Goal: Information Seeking & Learning: Find contact information

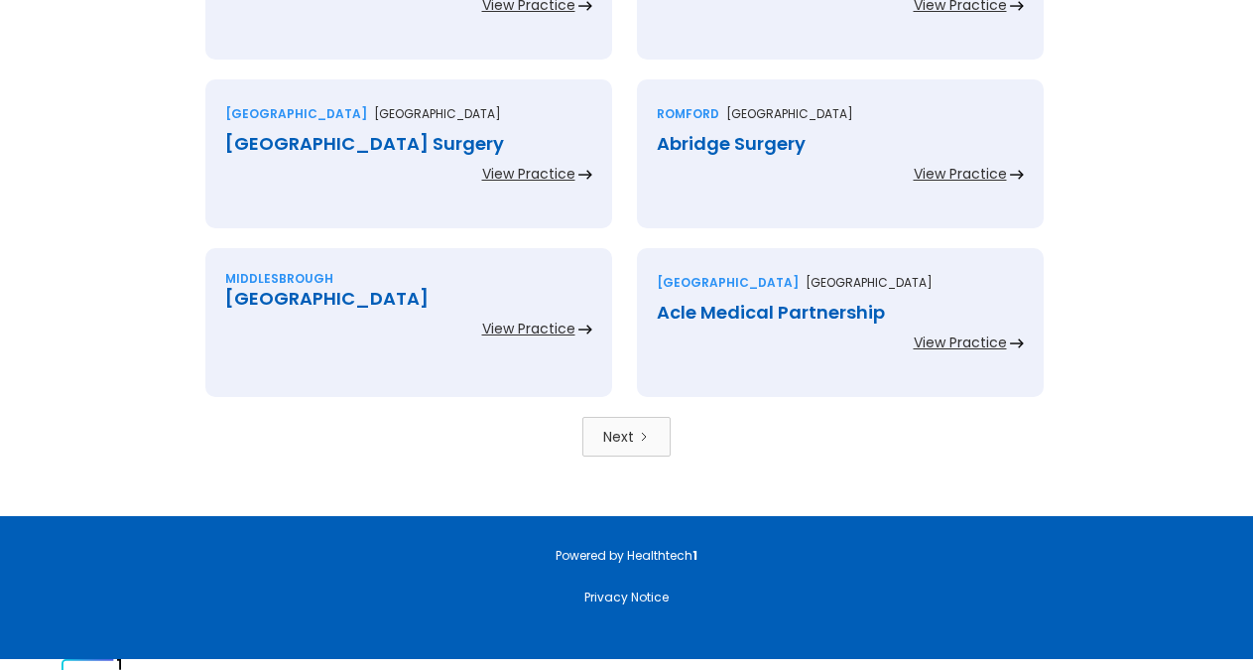
scroll to position [4441, 0]
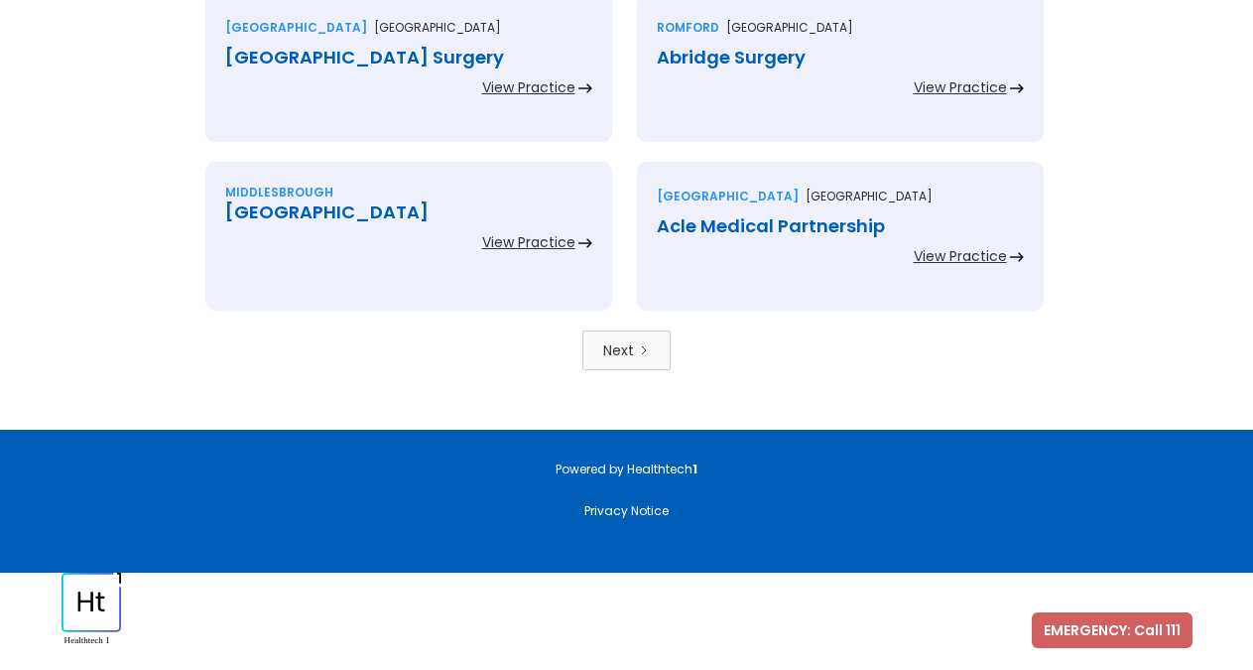
click at [643, 360] on link "Next" at bounding box center [626, 350] width 88 height 40
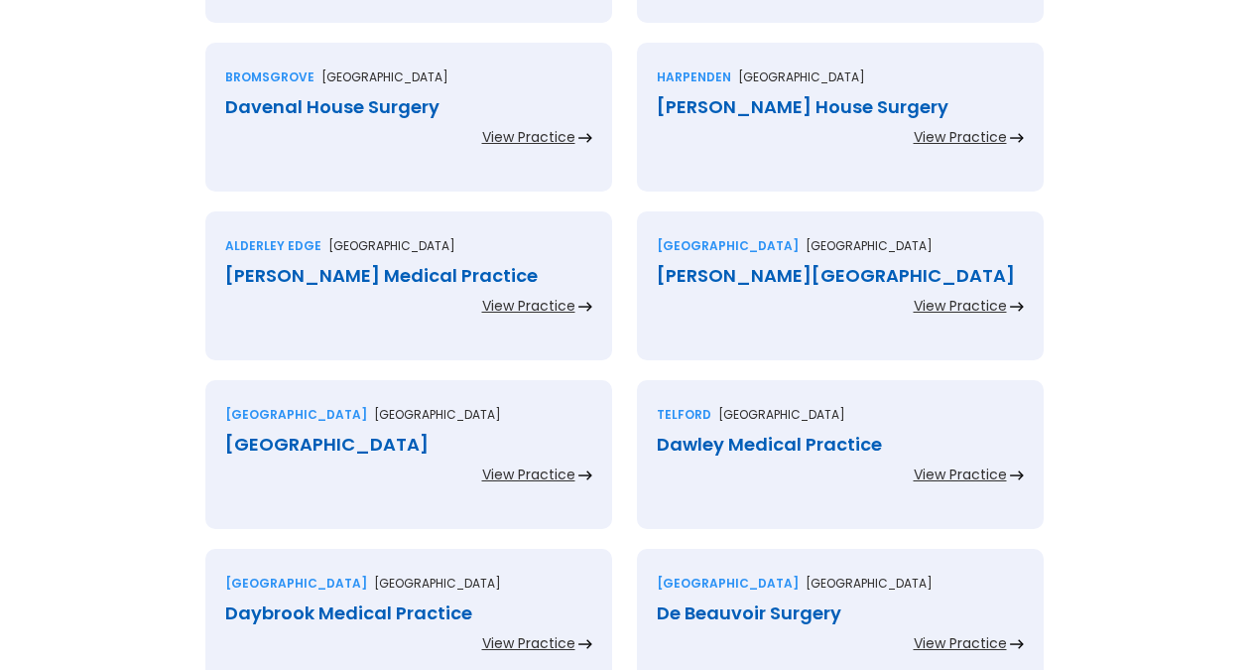
scroll to position [1285, 0]
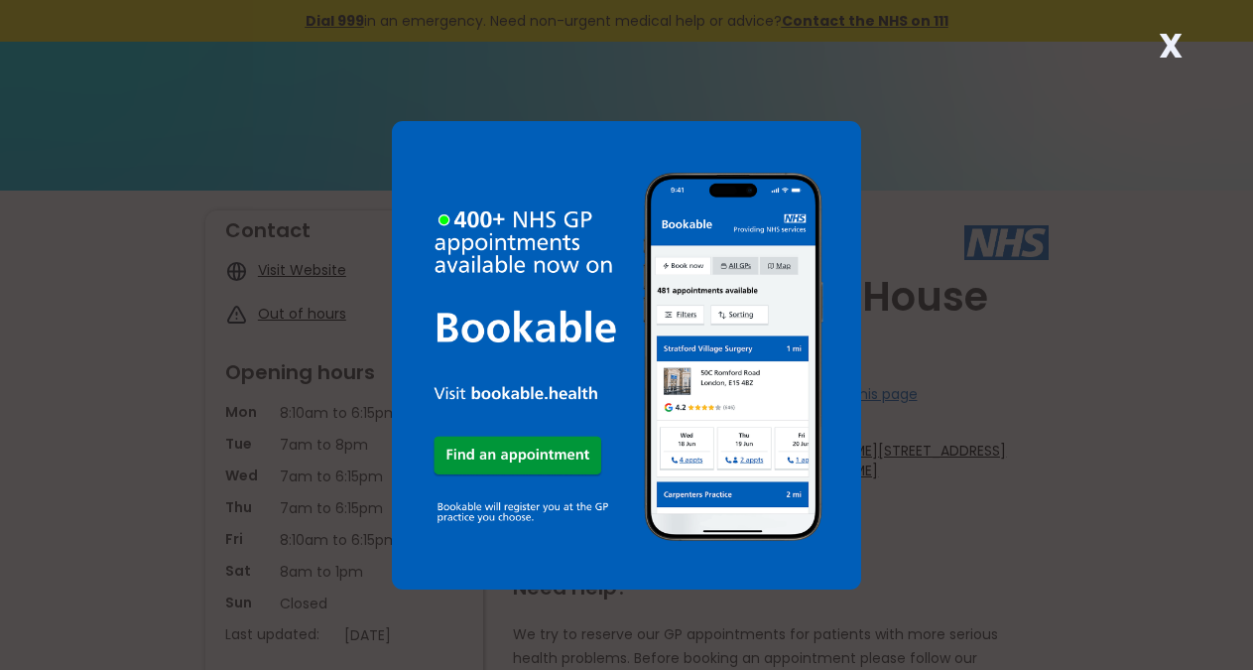
click at [1174, 43] on strong "X" at bounding box center [1171, 46] width 24 height 48
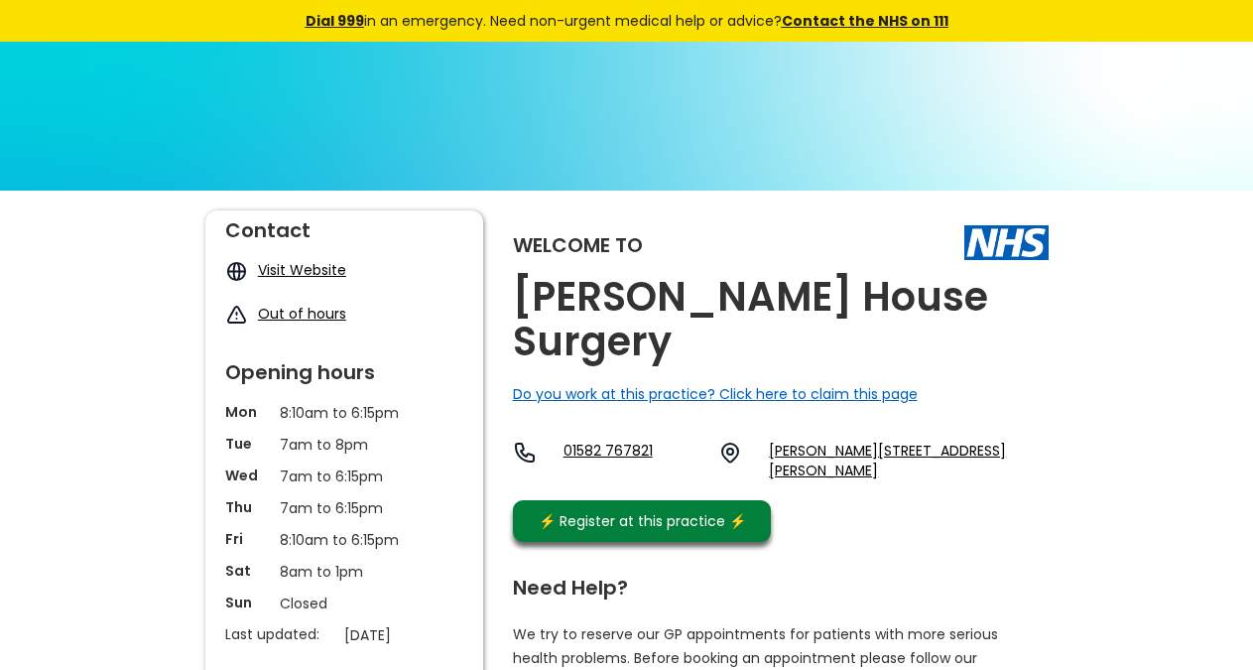
click at [1040, 302] on div "Welcome to Davenport House Surgery Do you work at this practice? Click here to …" at bounding box center [781, 380] width 536 height 341
click at [1042, 301] on div "Welcome to Davenport House Surgery Do you work at this practice? Click here to …" at bounding box center [781, 380] width 536 height 341
drag, startPoint x: 1045, startPoint y: 298, endPoint x: 1034, endPoint y: 298, distance: 10.9
click at [1043, 298] on div "Welcome to Davenport House Surgery Do you work at this practice? Click here to …" at bounding box center [781, 380] width 536 height 341
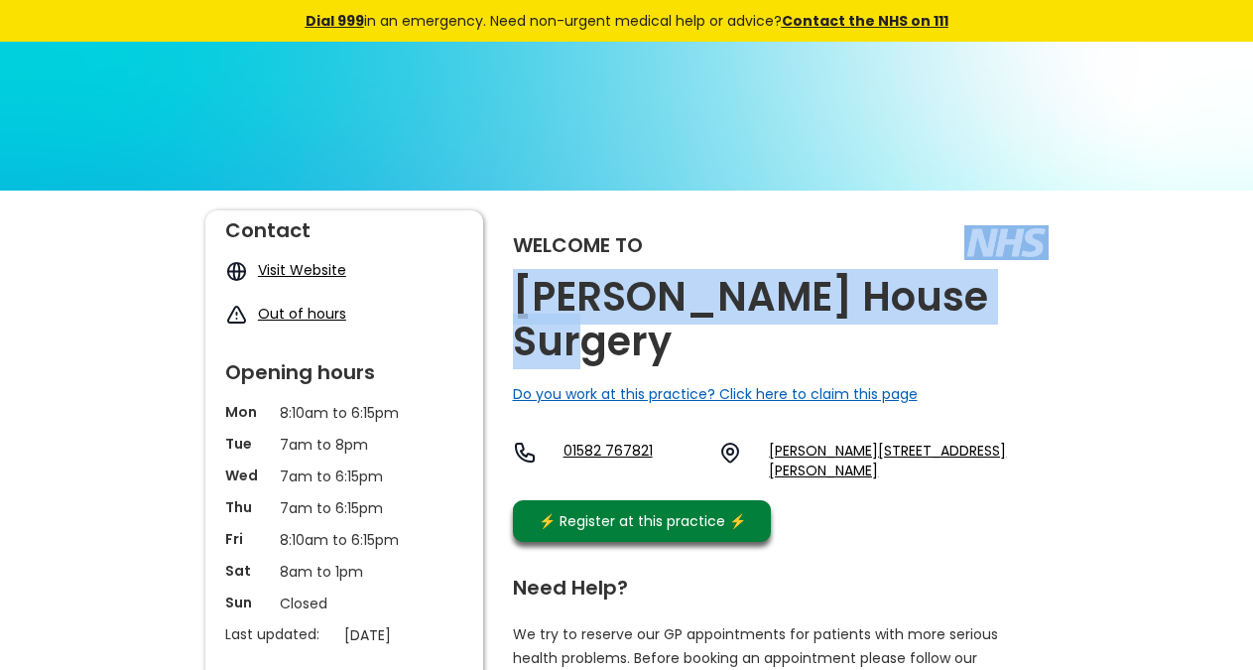
copy div "Davenport House Surgery"
drag, startPoint x: 1033, startPoint y: 298, endPoint x: 658, endPoint y: 128, distance: 411.6
click at [1007, 309] on div "Welcome to Davenport House Surgery Do you work at this practice? Click here to …" at bounding box center [781, 380] width 536 height 341
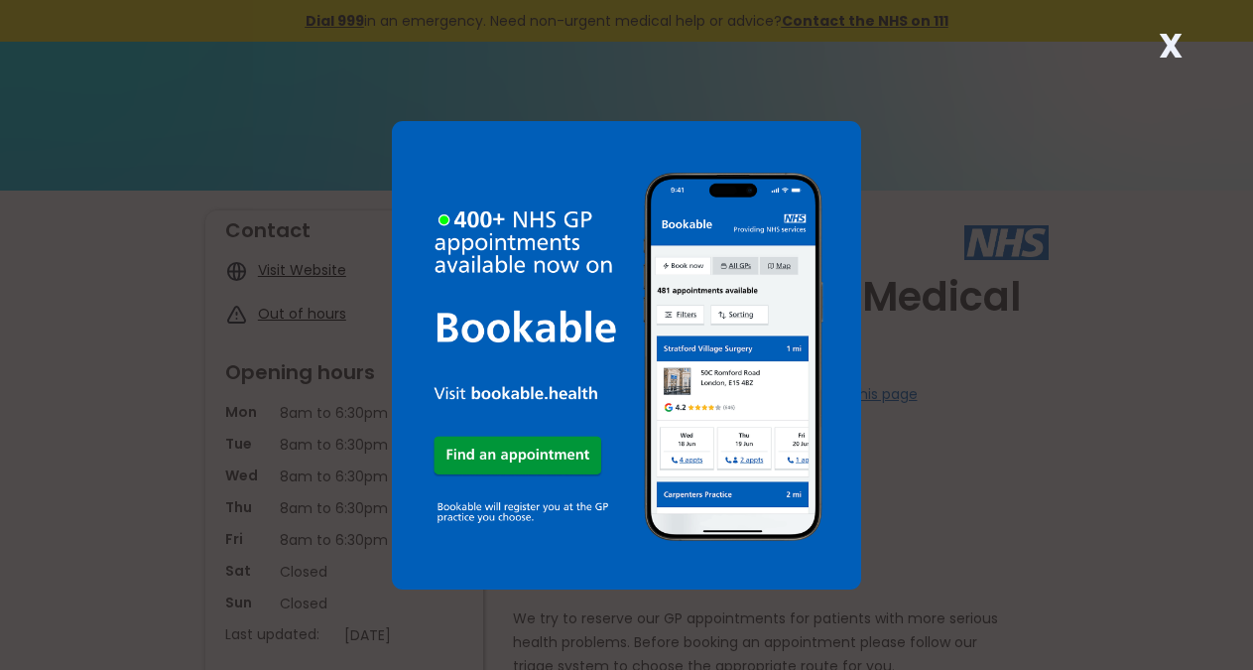
click at [1177, 47] on strong "X" at bounding box center [1171, 46] width 24 height 48
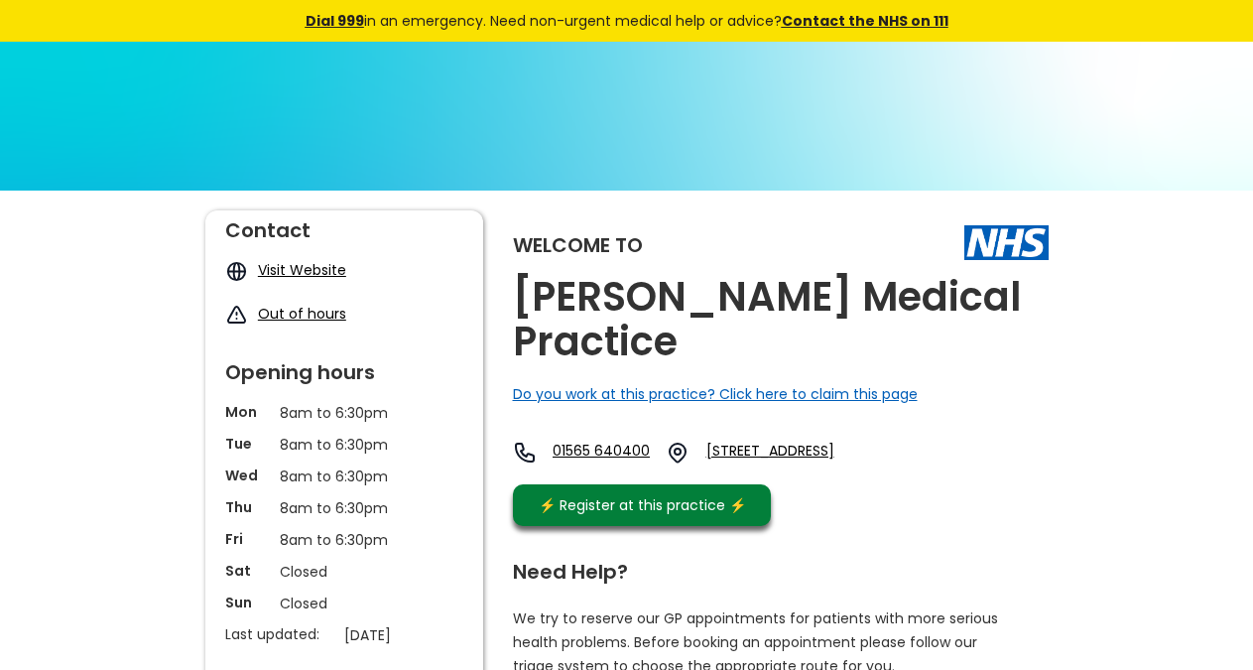
click at [719, 349] on h2 "David Lewis Medical Practice" at bounding box center [781, 319] width 536 height 89
copy link "Sk9 7ud"
drag, startPoint x: 890, startPoint y: 488, endPoint x: 840, endPoint y: 485, distance: 49.7
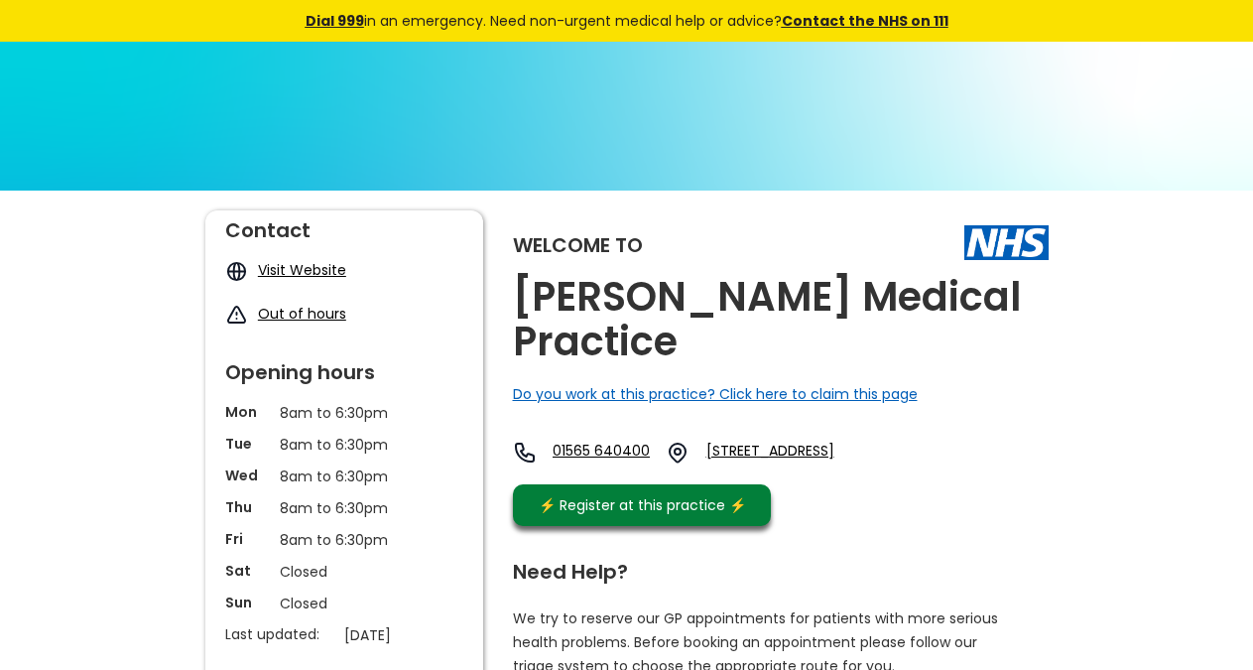
click at [840, 474] on div "01565 640400 Mill Lane, Warford, Alderley Edge, Cheshire, Sk9 7ud, England" at bounding box center [707, 458] width 388 height 34
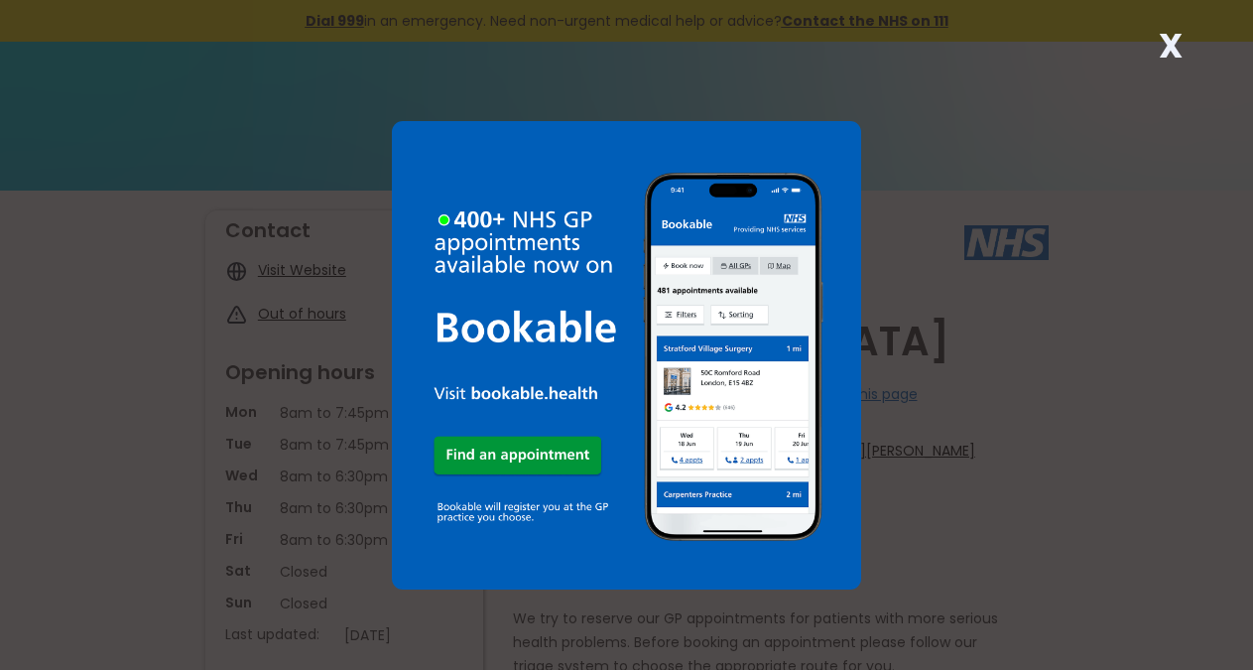
click at [1169, 44] on strong "X" at bounding box center [1171, 46] width 24 height 48
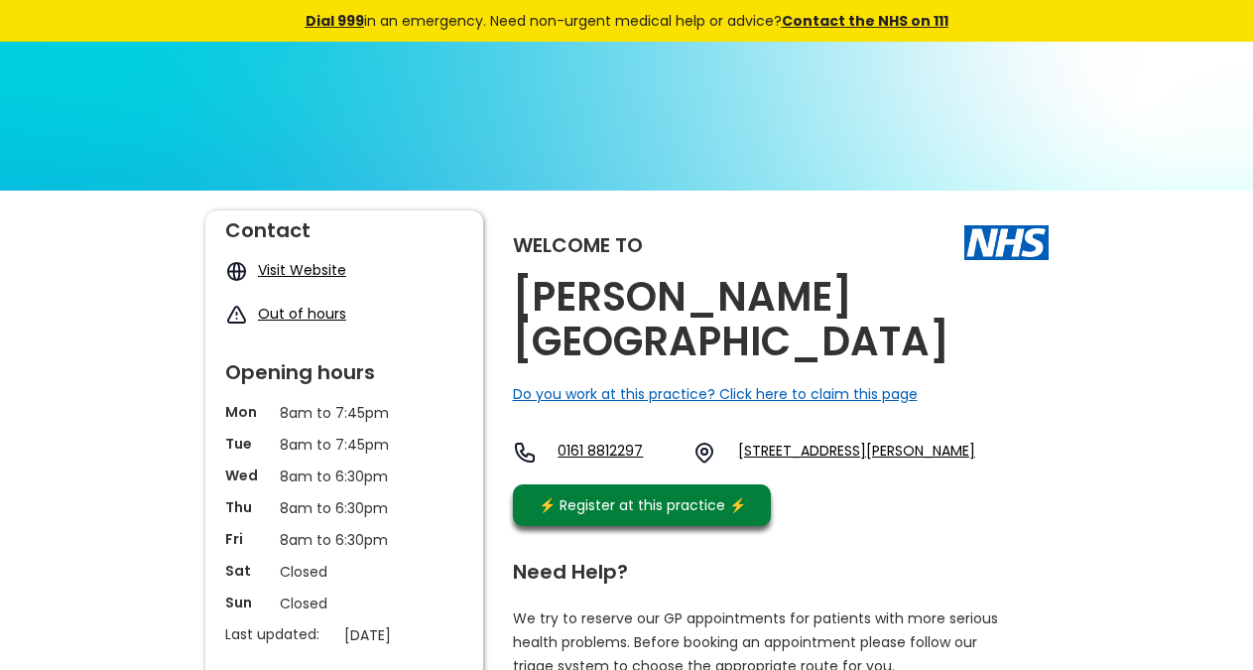
click at [970, 301] on div "Welcome to [PERSON_NAME][GEOGRAPHIC_DATA] Do you work at this practice? Click h…" at bounding box center [781, 372] width 536 height 325
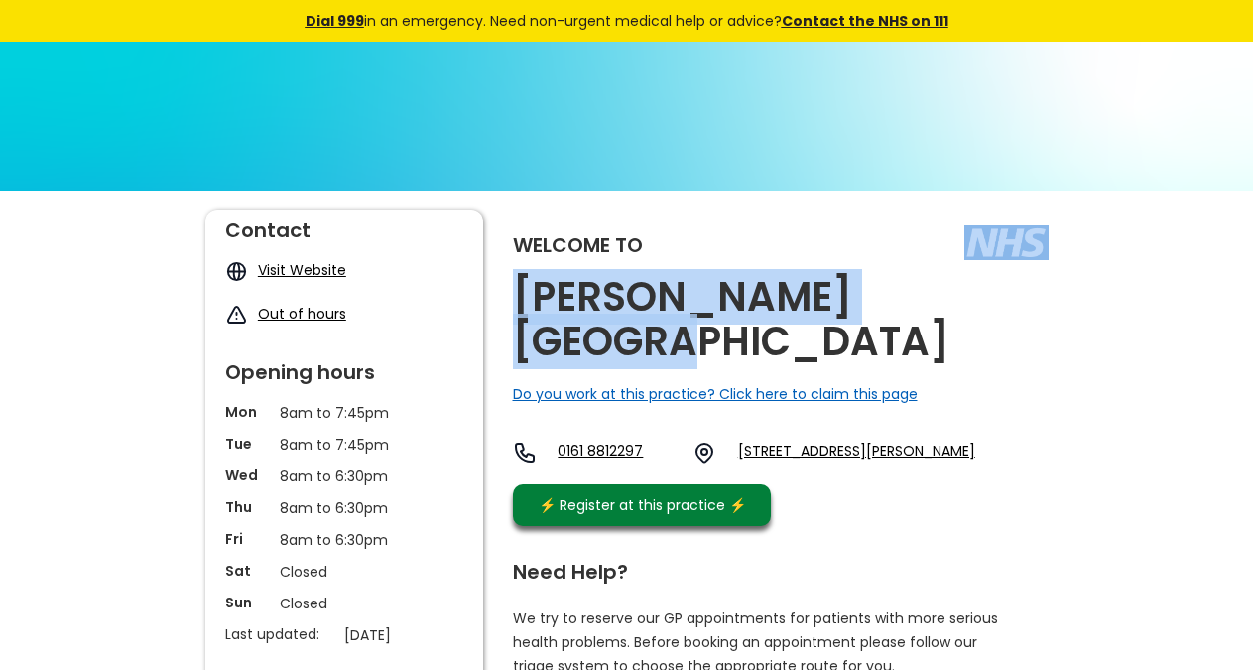
copy div "[PERSON_NAME][GEOGRAPHIC_DATA]"
drag, startPoint x: 951, startPoint y: 304, endPoint x: 516, endPoint y: 30, distance: 513.7
click at [932, 306] on div "Welcome to [PERSON_NAME][GEOGRAPHIC_DATA] Do you work at this practice? Click h…" at bounding box center [781, 372] width 536 height 325
drag, startPoint x: 1054, startPoint y: 436, endPoint x: 991, endPoint y: 431, distance: 62.7
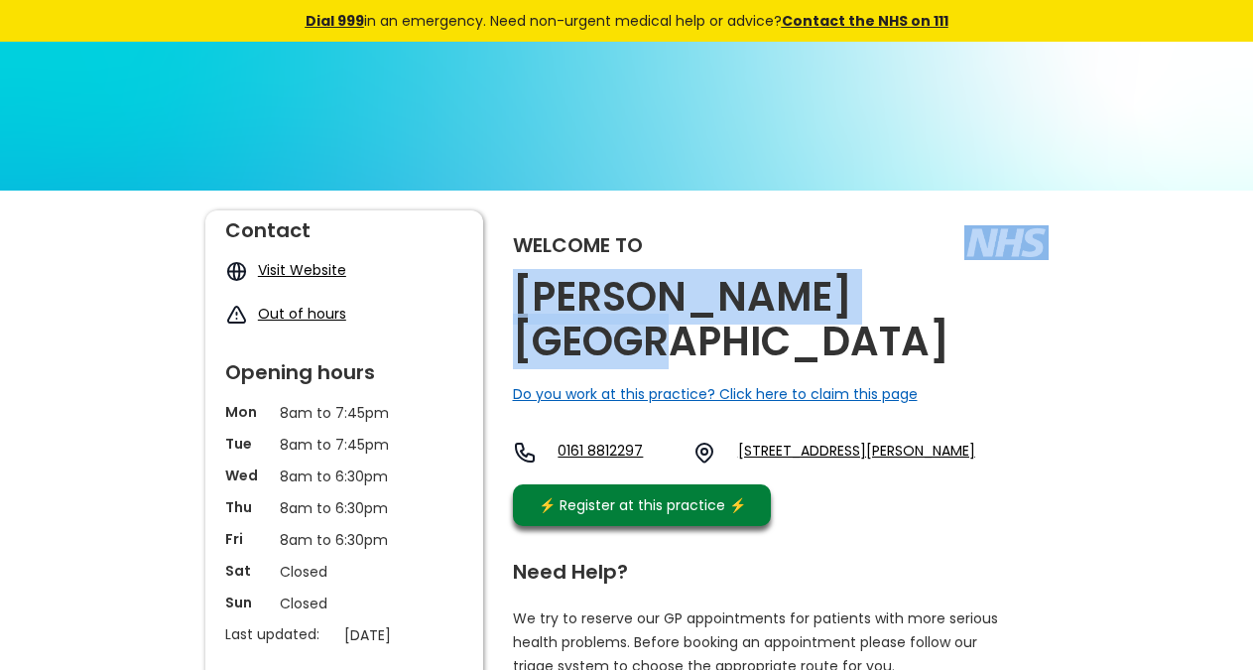
click at [975, 441] on link "[STREET_ADDRESS][PERSON_NAME]" at bounding box center [856, 453] width 237 height 24
copy link "M21 8ha, [GEOGRAPHIC_DATA]"
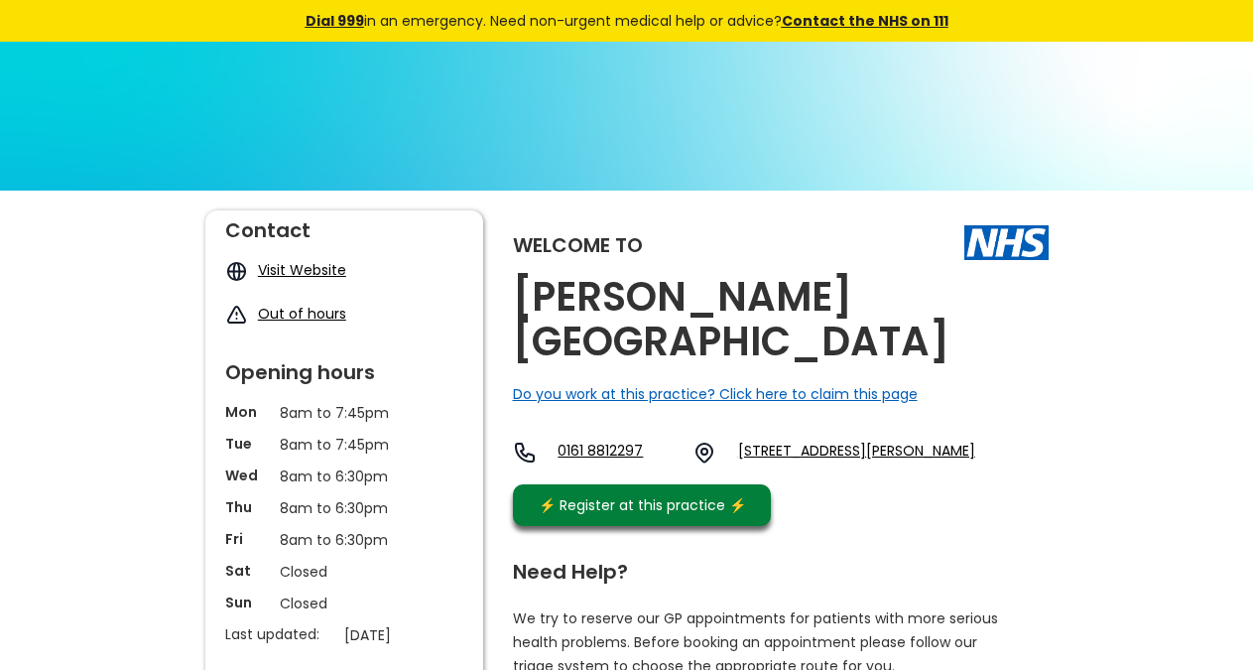
click at [945, 297] on h2 "[PERSON_NAME][GEOGRAPHIC_DATA]" at bounding box center [781, 319] width 536 height 89
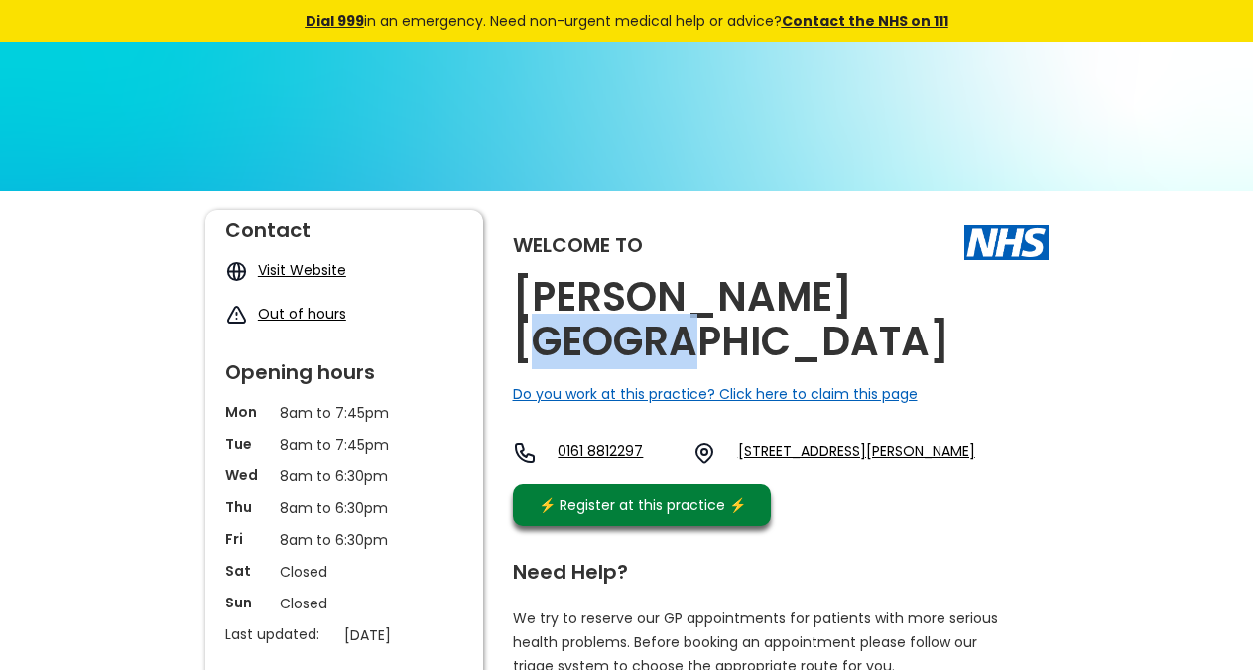
click at [945, 297] on h2 "[PERSON_NAME][GEOGRAPHIC_DATA]" at bounding box center [781, 319] width 536 height 89
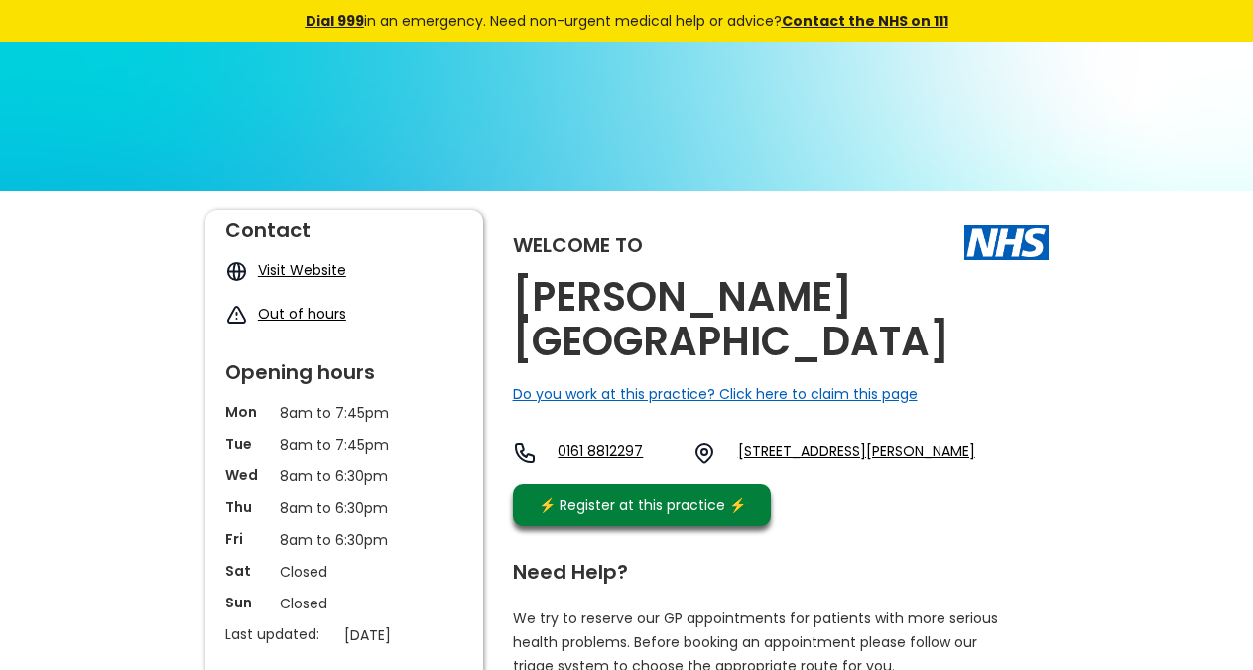
click at [945, 297] on h2 "[PERSON_NAME][GEOGRAPHIC_DATA]" at bounding box center [781, 319] width 536 height 89
copy link "21 8ha,"
drag, startPoint x: 1058, startPoint y: 430, endPoint x: 666, endPoint y: 124, distance: 497.0
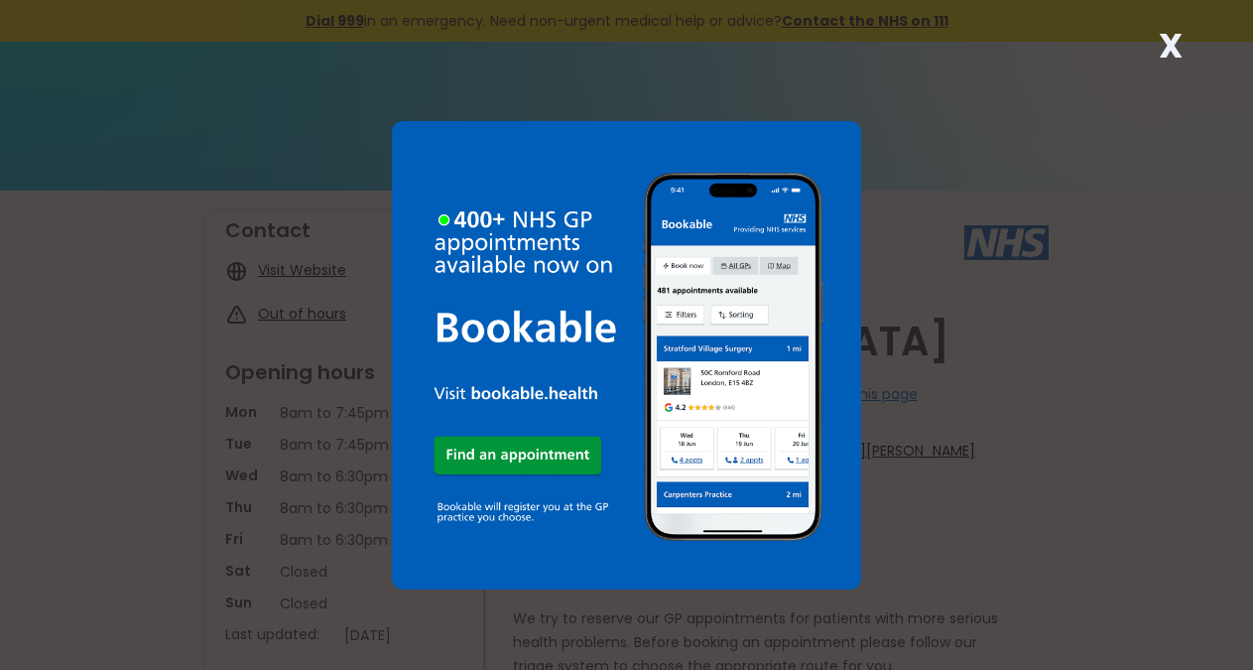
click at [1165, 37] on strong "X" at bounding box center [1171, 46] width 24 height 48
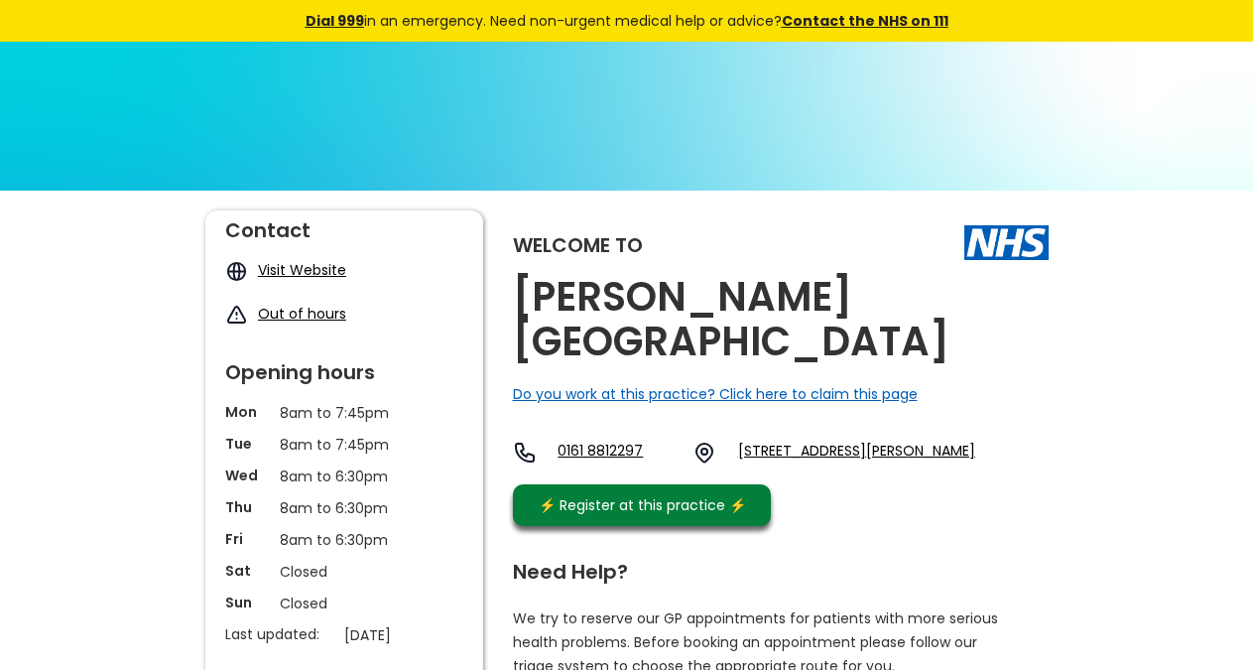
click at [971, 302] on div "Welcome to [PERSON_NAME][GEOGRAPHIC_DATA] Do you work at this practice? Click h…" at bounding box center [781, 372] width 536 height 325
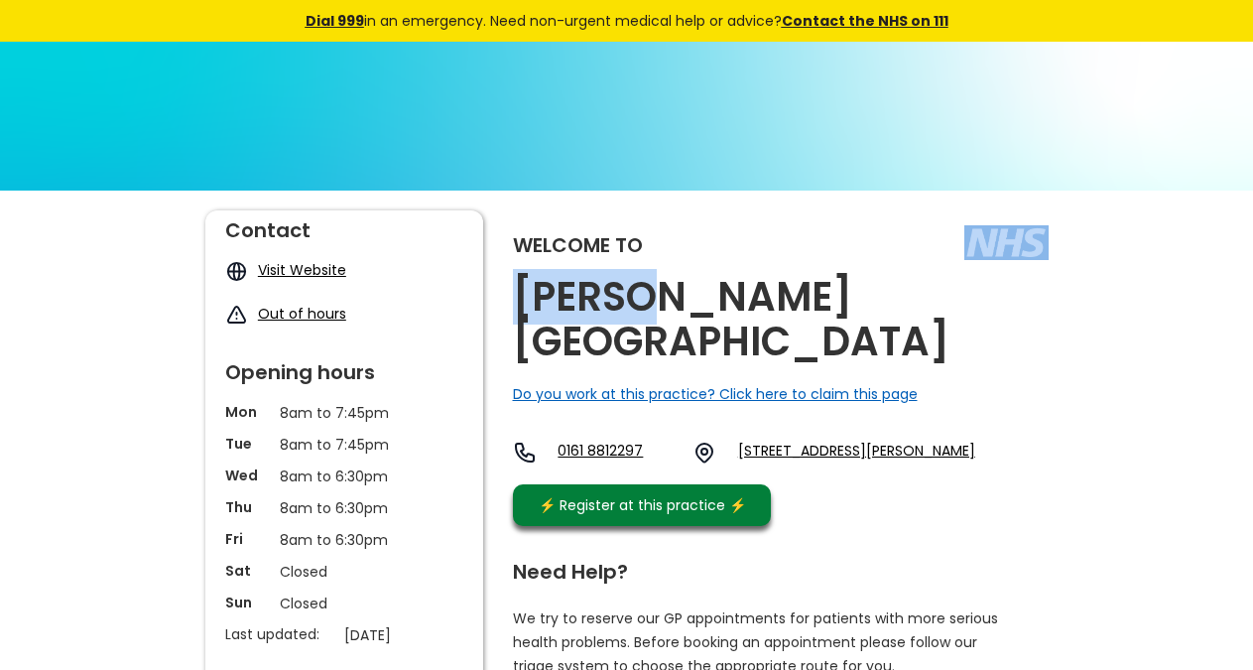
drag, startPoint x: 958, startPoint y: 301, endPoint x: 693, endPoint y: 575, distance: 382.4
click at [638, 298] on div "Welcome to [PERSON_NAME][GEOGRAPHIC_DATA] Do you work at this practice? Click h…" at bounding box center [781, 372] width 536 height 325
